Goal: Information Seeking & Learning: Compare options

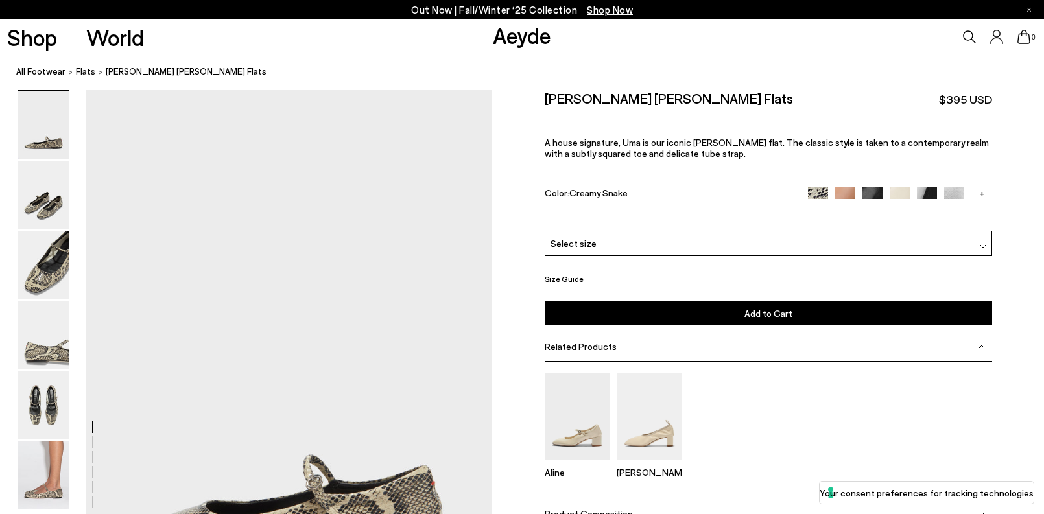
click at [969, 34] on icon at bounding box center [969, 36] width 13 height 13
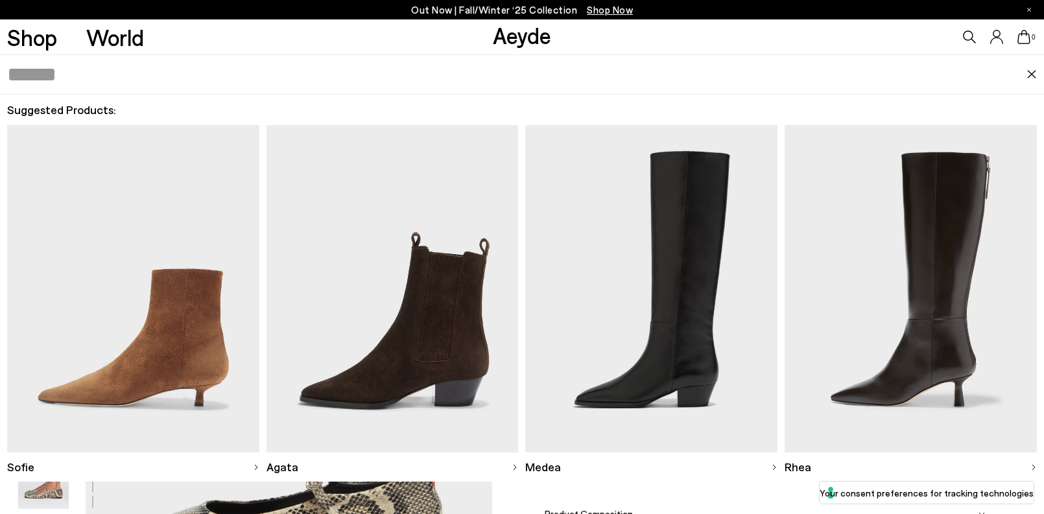
click at [152, 308] on img at bounding box center [133, 288] width 252 height 327
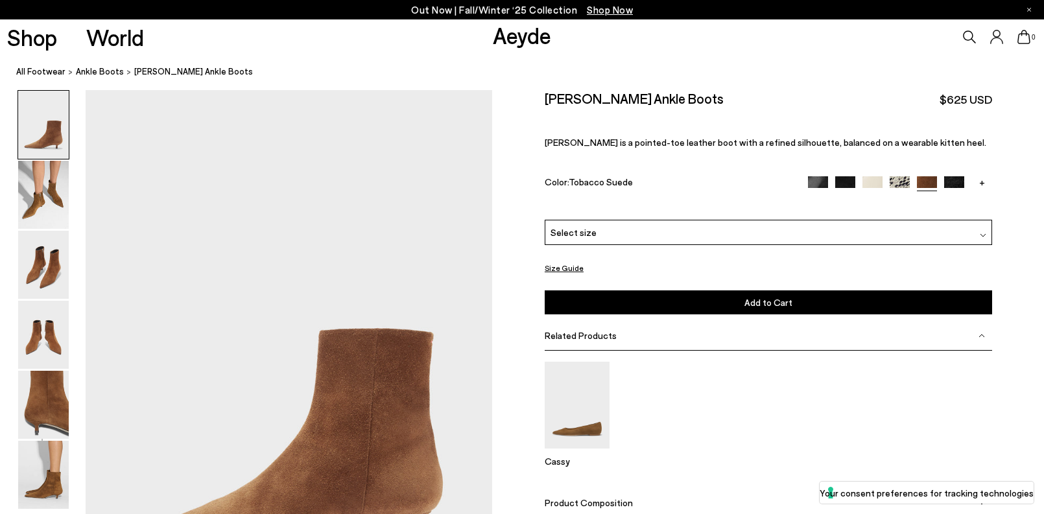
click at [897, 182] on img at bounding box center [900, 186] width 20 height 20
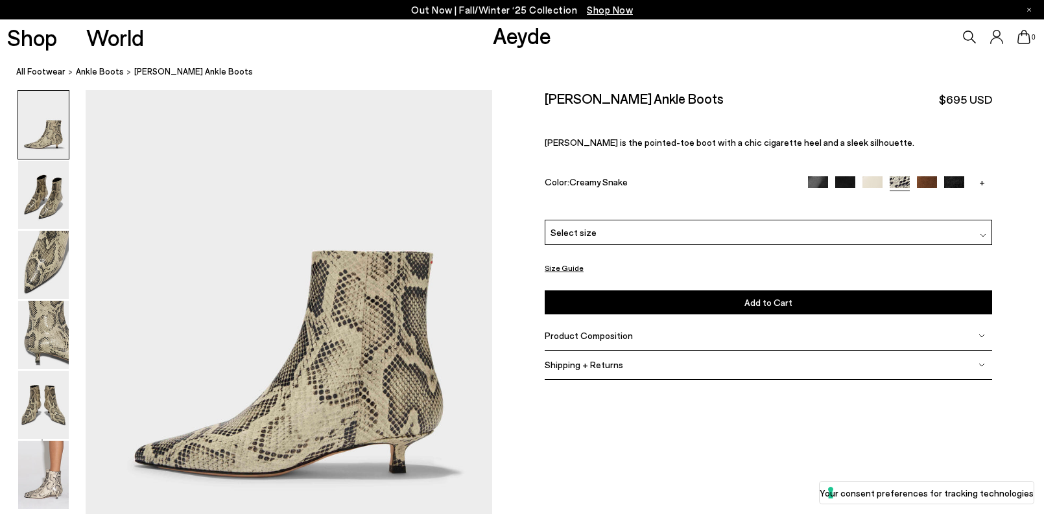
scroll to position [89, 0]
